Goal: Information Seeking & Learning: Learn about a topic

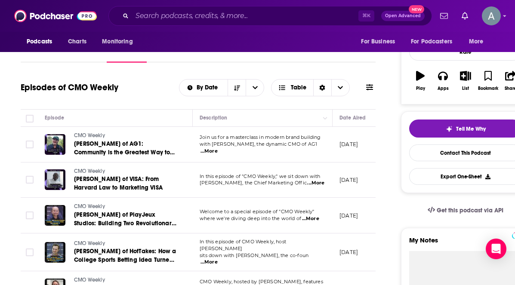
scroll to position [123, 0]
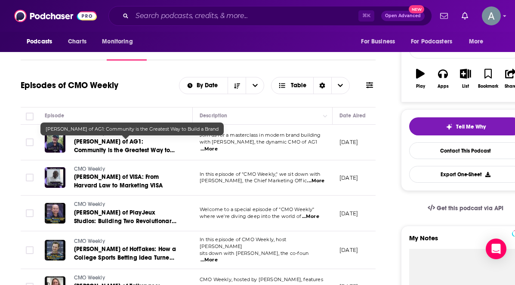
click at [119, 143] on span "[PERSON_NAME] of AG1: Community is the Greatest Way to Build a Brand" at bounding box center [124, 150] width 101 height 25
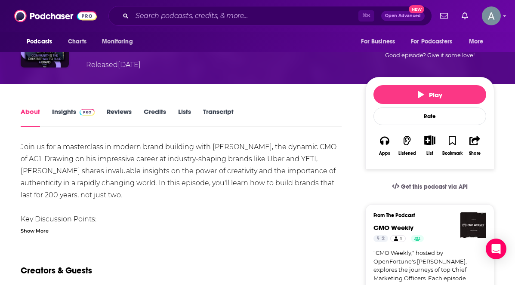
scroll to position [81, 0]
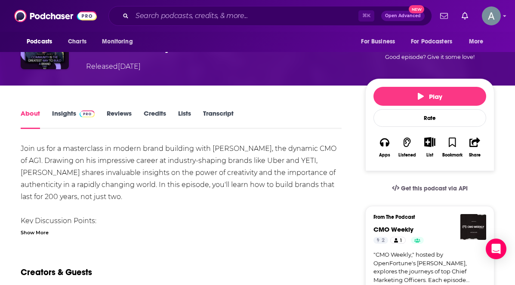
click at [35, 231] on div "Show More" at bounding box center [35, 232] width 28 height 8
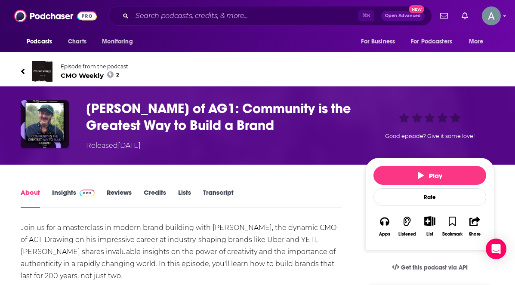
scroll to position [0, 0]
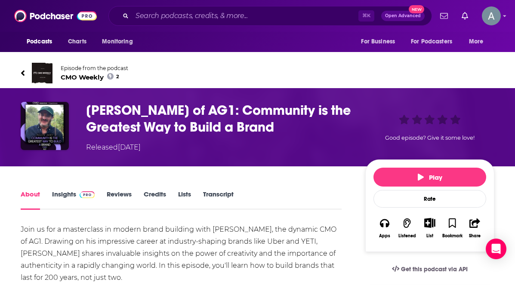
click at [22, 69] on icon at bounding box center [23, 73] width 4 height 9
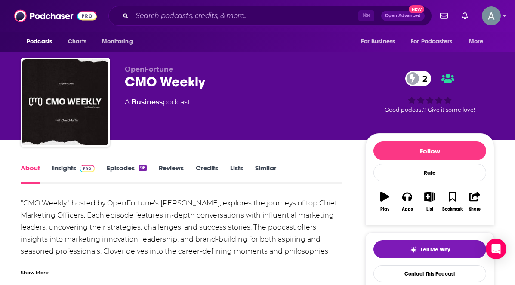
click at [179, 168] on link "Reviews" at bounding box center [171, 174] width 25 height 20
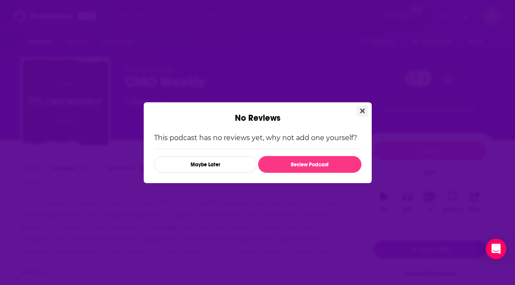
click at [362, 109] on icon "Close" at bounding box center [362, 111] width 5 height 7
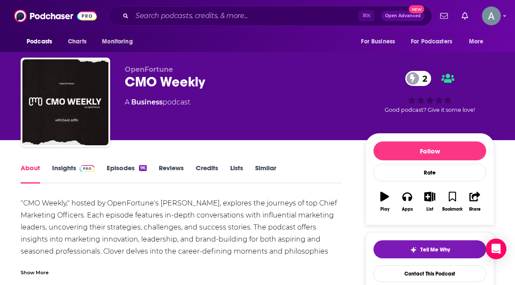
click at [76, 172] on span at bounding box center [85, 168] width 19 height 8
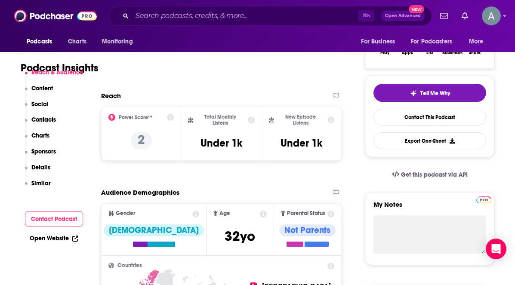
scroll to position [156, 0]
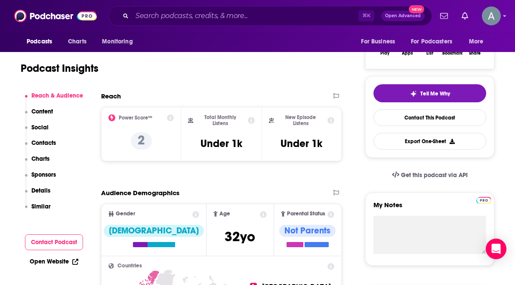
click at [171, 117] on icon at bounding box center [170, 118] width 7 height 7
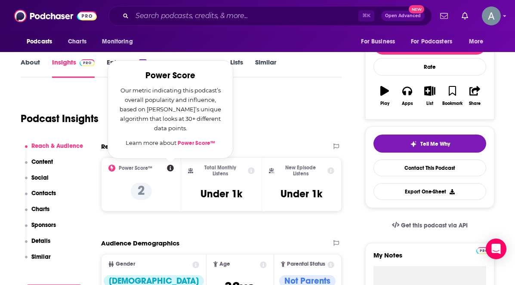
scroll to position [103, 0]
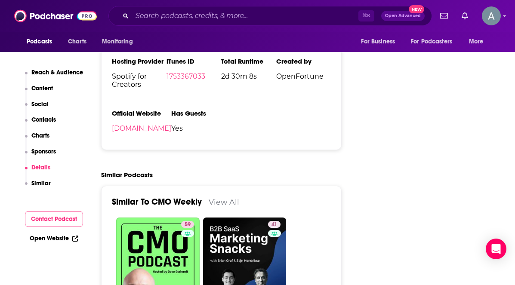
scroll to position [981, 0]
click at [171, 132] on link "[DOMAIN_NAME]" at bounding box center [141, 128] width 59 height 8
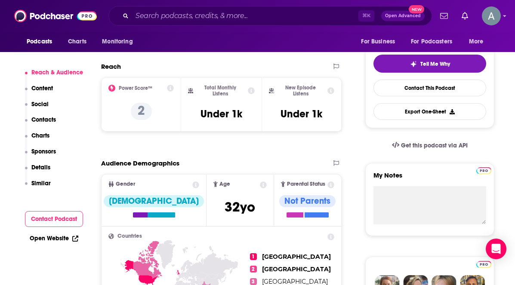
scroll to position [192, 0]
